Goal: Information Seeking & Learning: Find specific fact

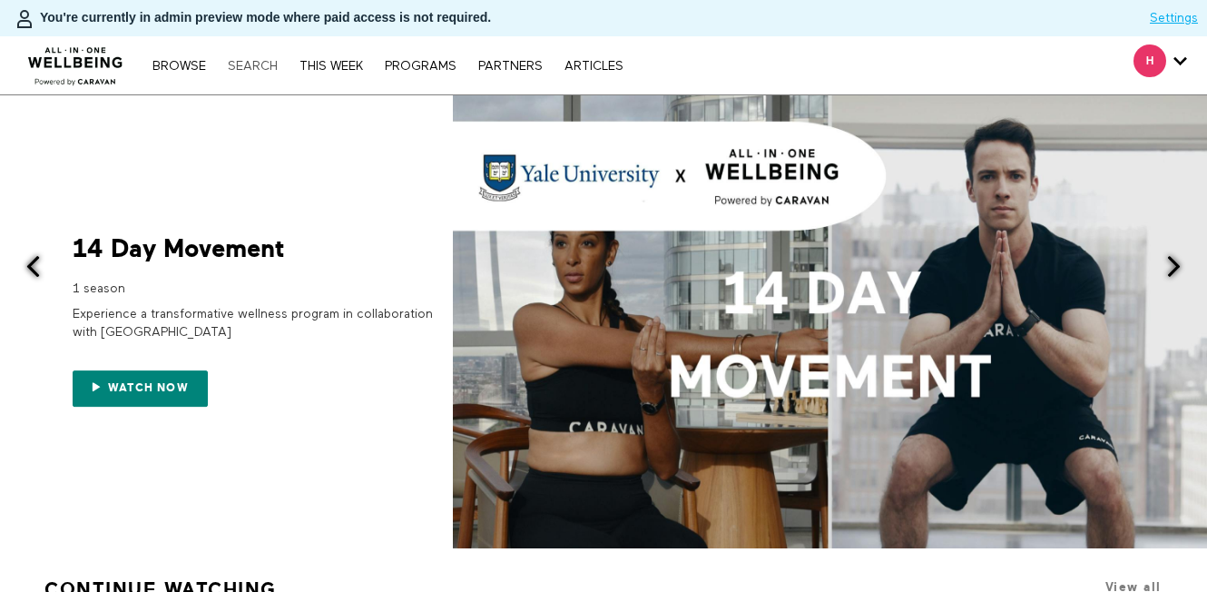
click at [249, 70] on link "Search" at bounding box center [253, 66] width 68 height 13
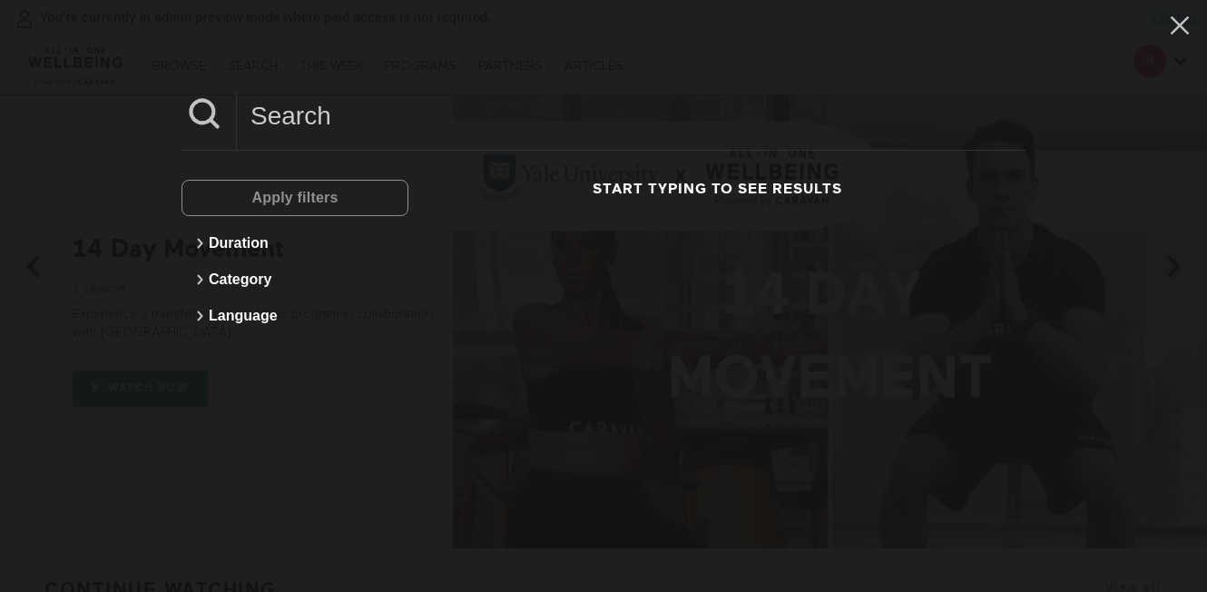
click at [315, 112] on input at bounding box center [631, 116] width 789 height 50
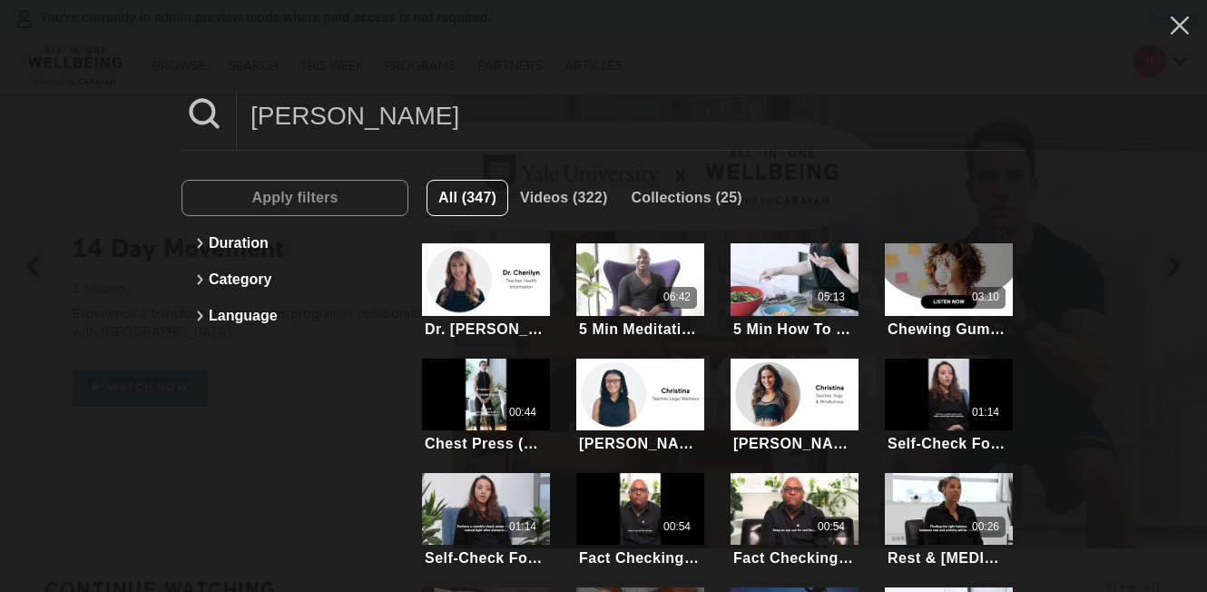
type input "[PERSON_NAME]"
